Goal: Book appointment/travel/reservation

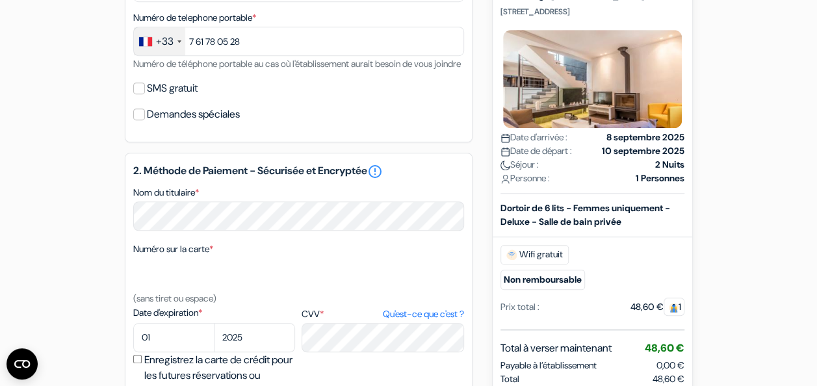
scroll to position [425, 0]
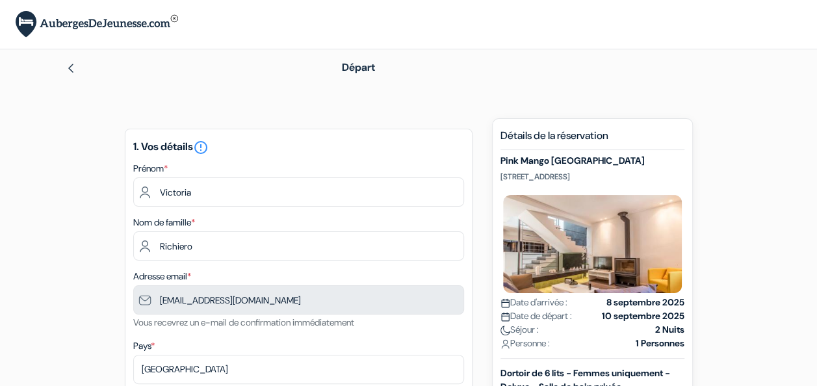
type input "7 61 78 05 28"
click at [205, 147] on icon "error_outline" at bounding box center [201, 148] width 16 height 16
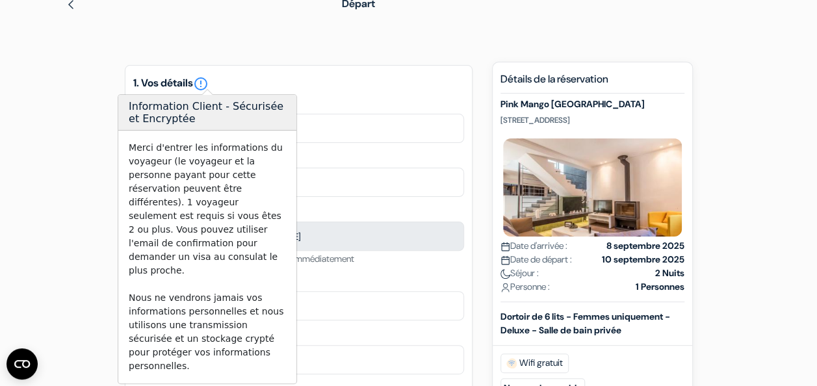
scroll to position [68, 0]
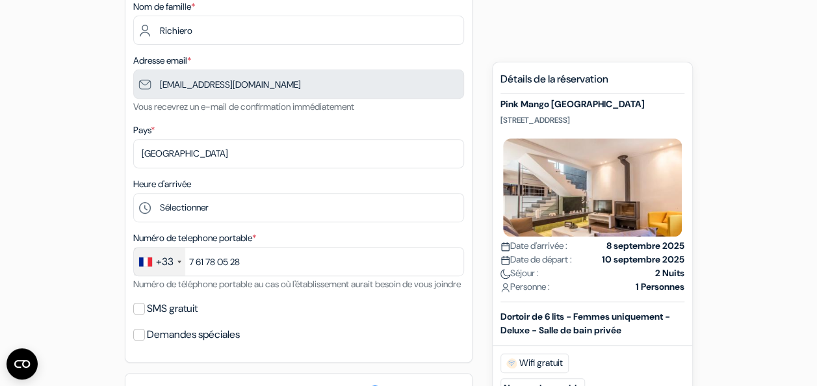
scroll to position [0, 0]
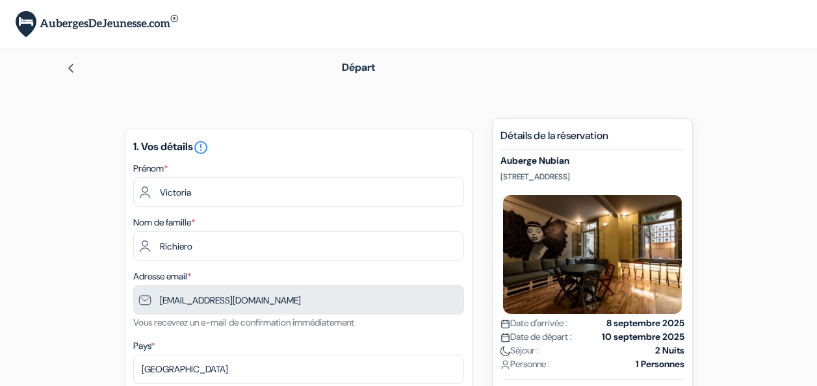
type input "7 61 78 05 28"
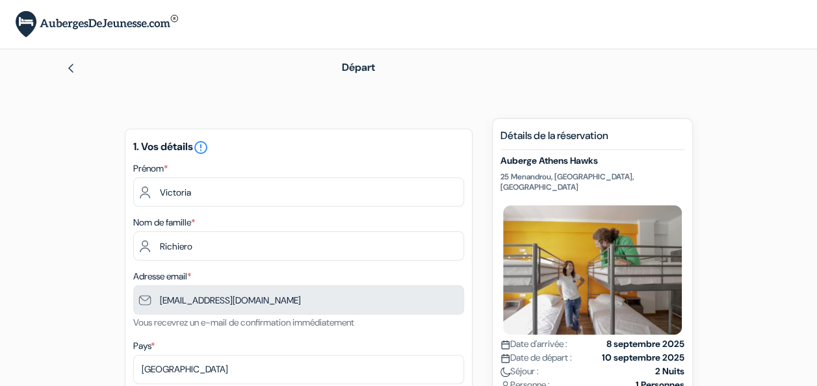
type input "7 61 78 05 28"
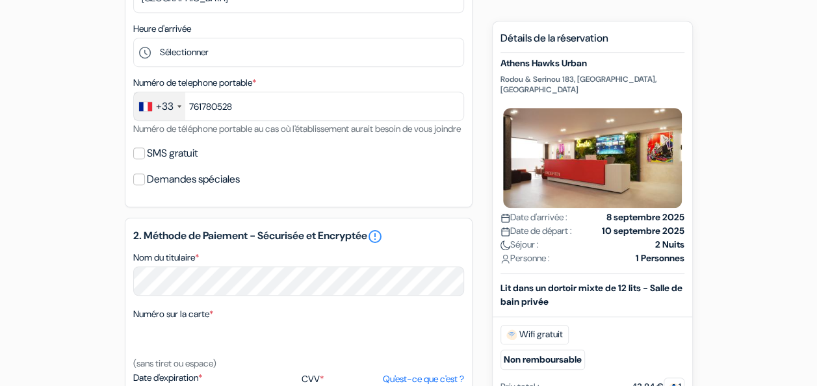
type input "7 61 78 05 28"
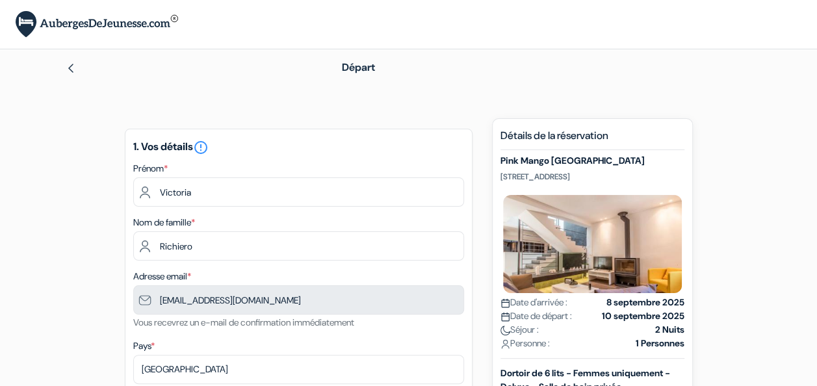
type input "7 61 78 05 28"
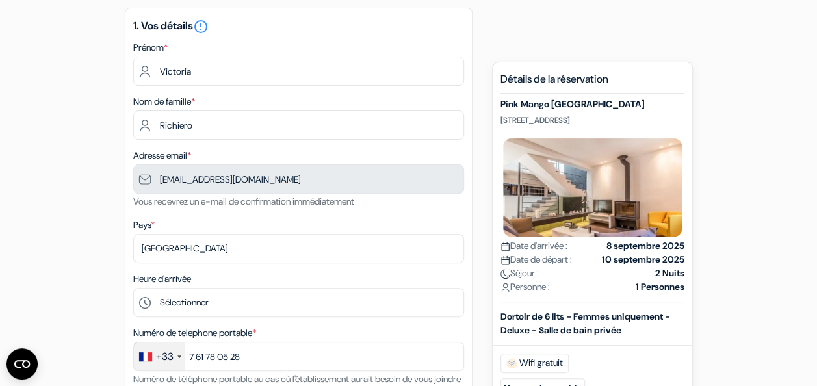
scroll to position [120, 0]
